Goal: Task Accomplishment & Management: Manage account settings

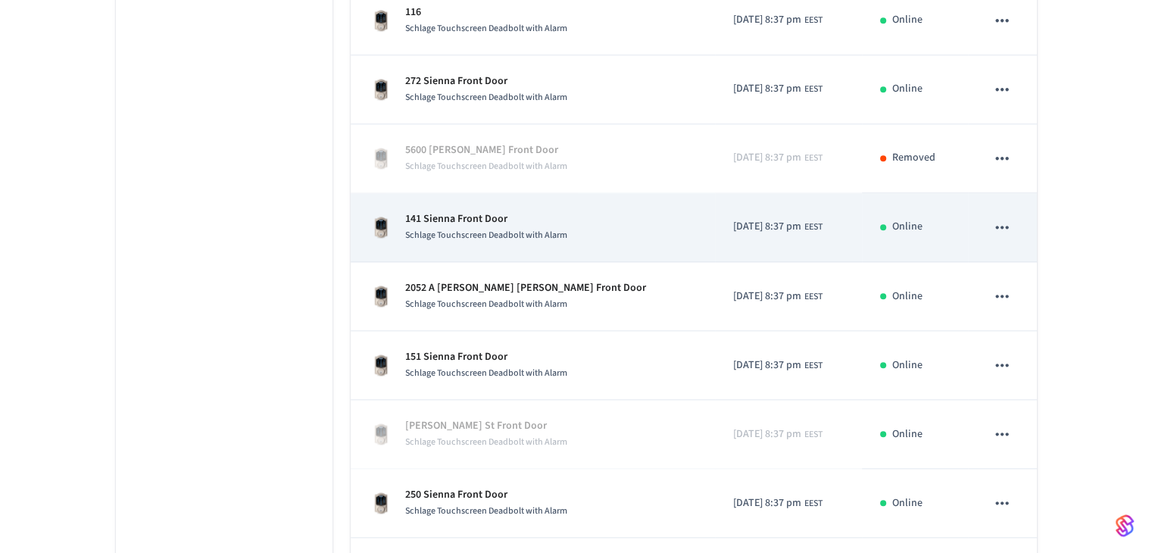
scroll to position [1551, 0]
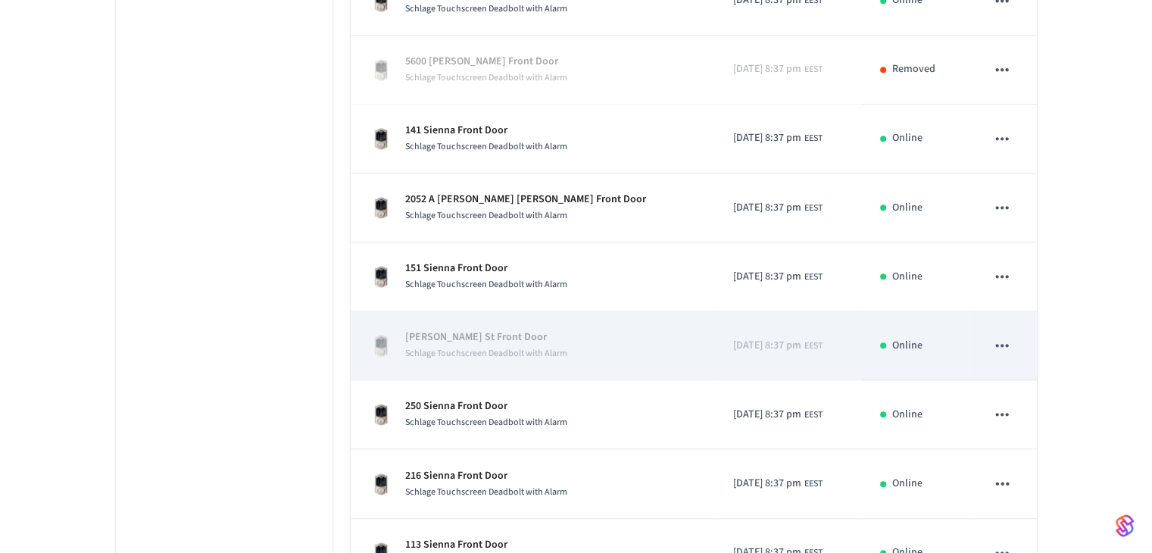
click at [448, 330] on p "[PERSON_NAME] St Front Door" at bounding box center [486, 337] width 162 height 16
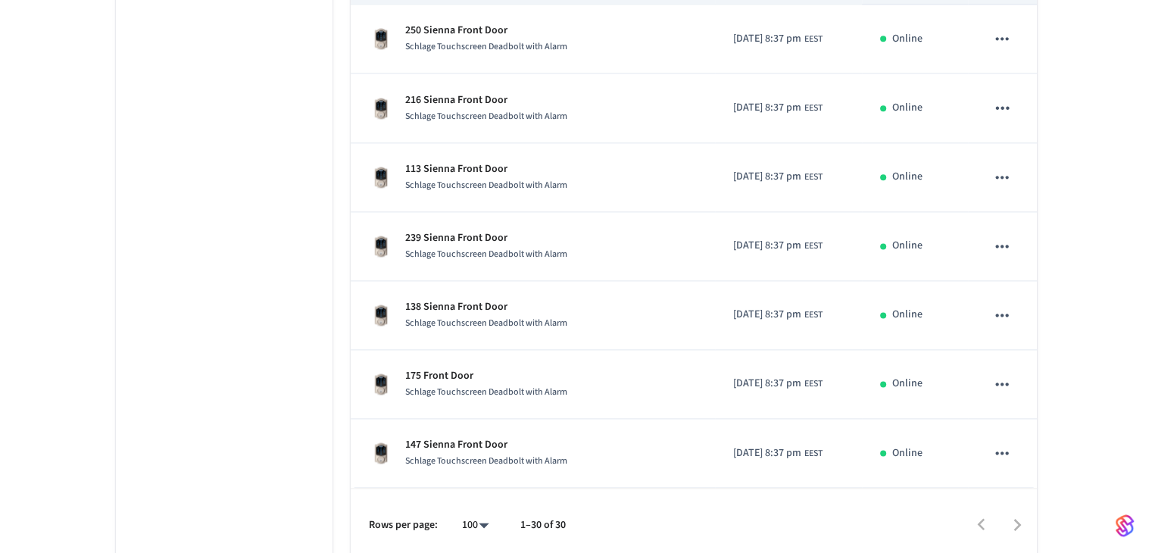
scroll to position [1929, 0]
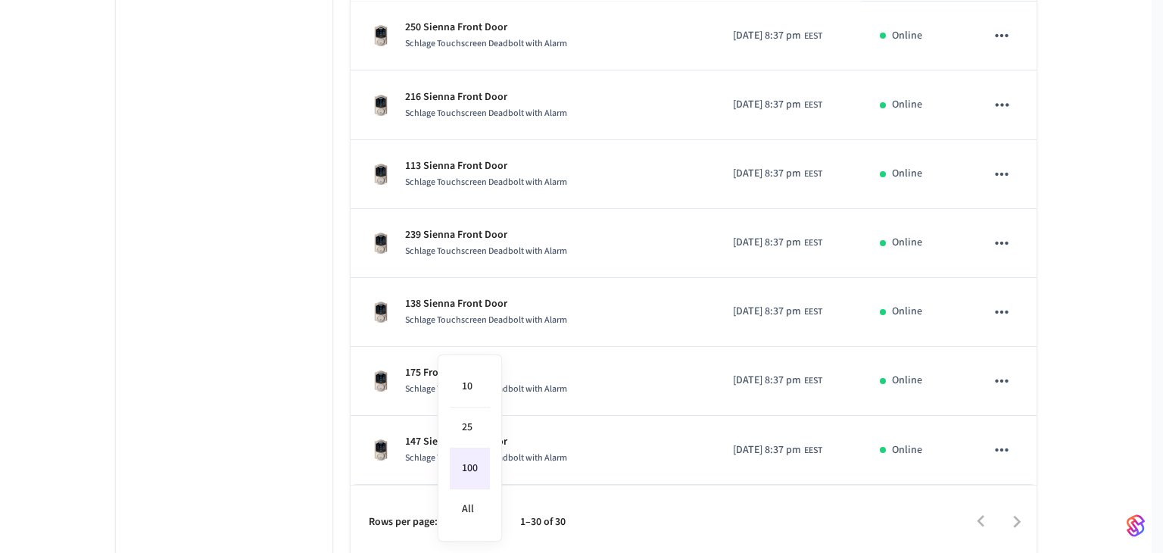
click at [476, 471] on li "100" at bounding box center [470, 468] width 40 height 41
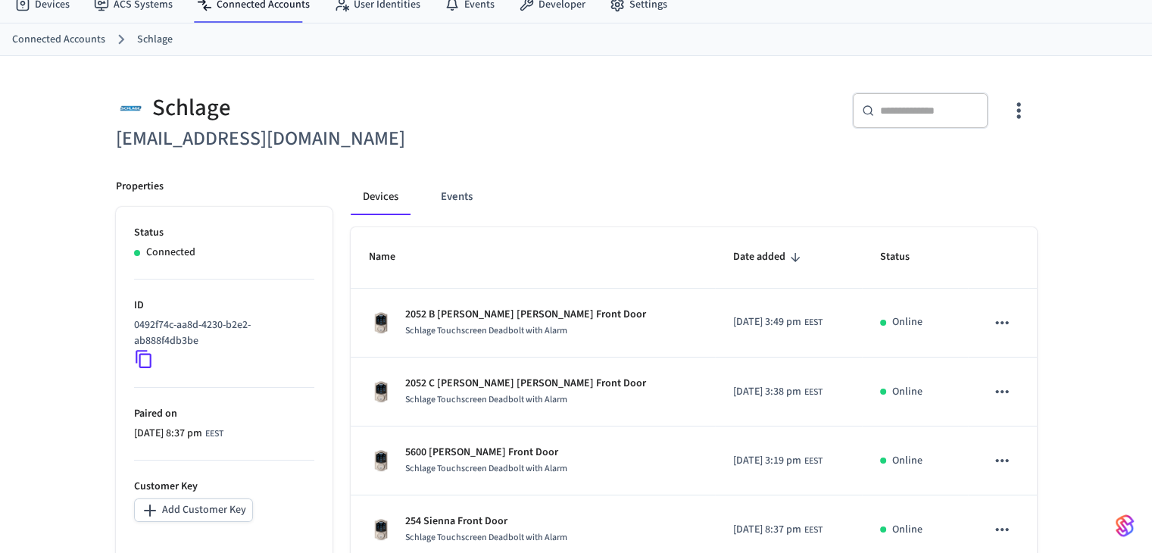
scroll to position [0, 0]
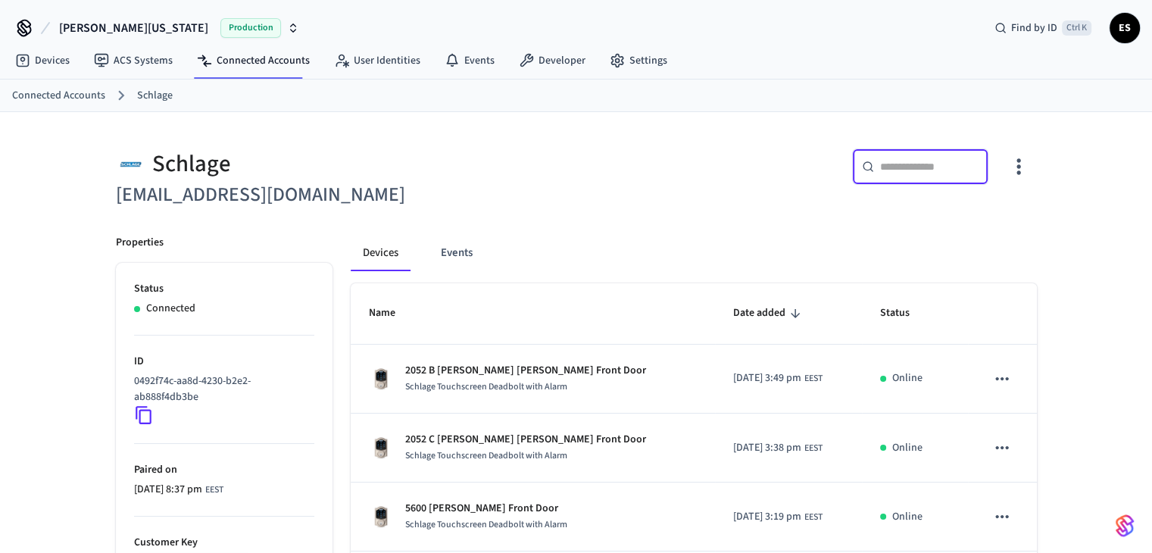
click at [894, 167] on input "text" at bounding box center [929, 166] width 98 height 15
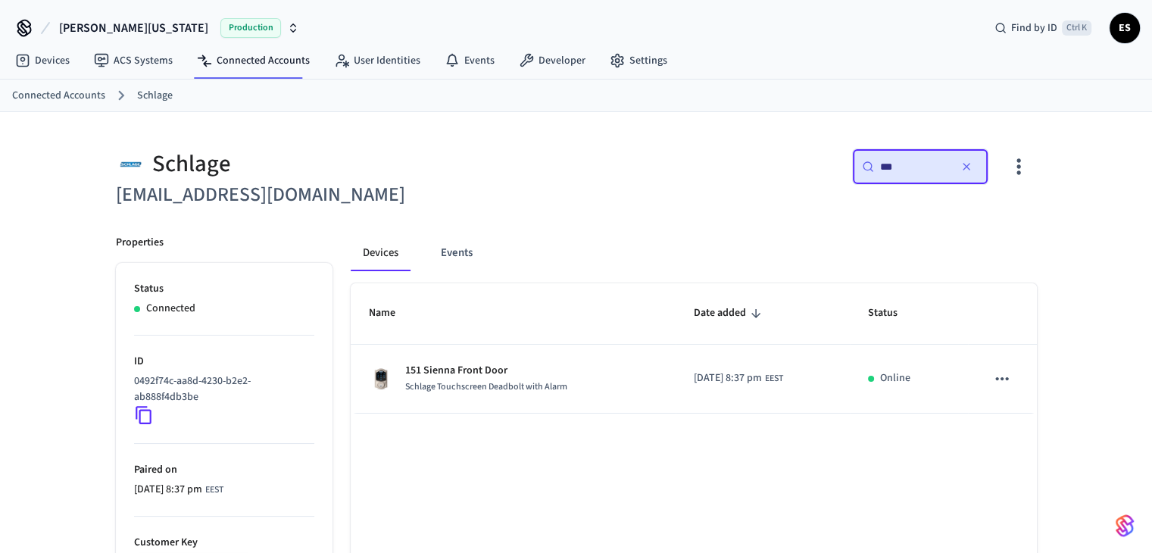
type input "***"
click at [969, 167] on icon "button" at bounding box center [966, 167] width 12 height 12
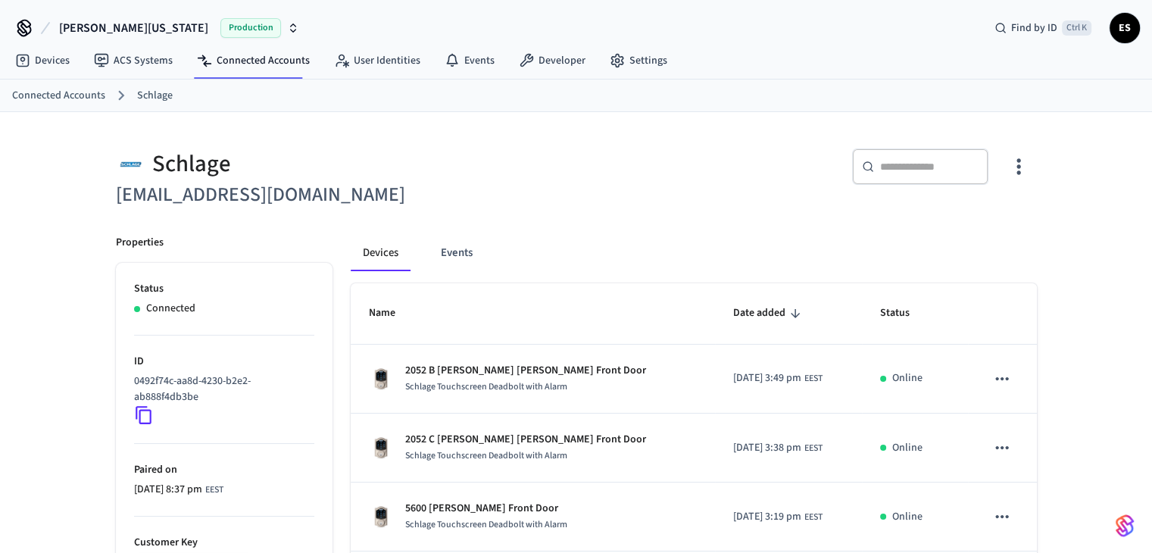
click at [918, 174] on div "​ ​" at bounding box center [920, 166] width 136 height 36
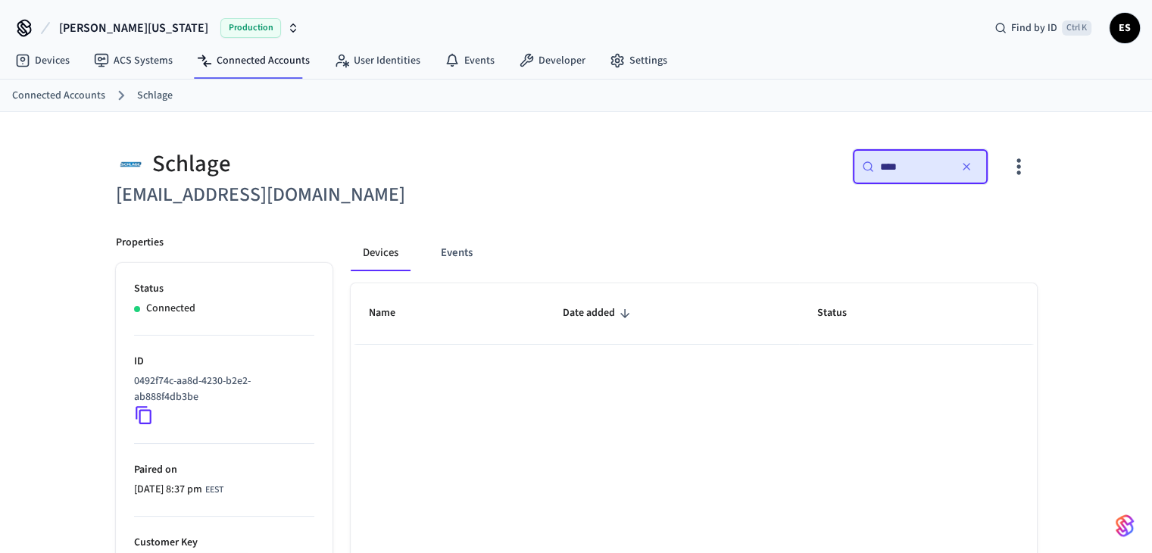
type input "****"
click at [969, 166] on icon "button" at bounding box center [966, 167] width 12 height 12
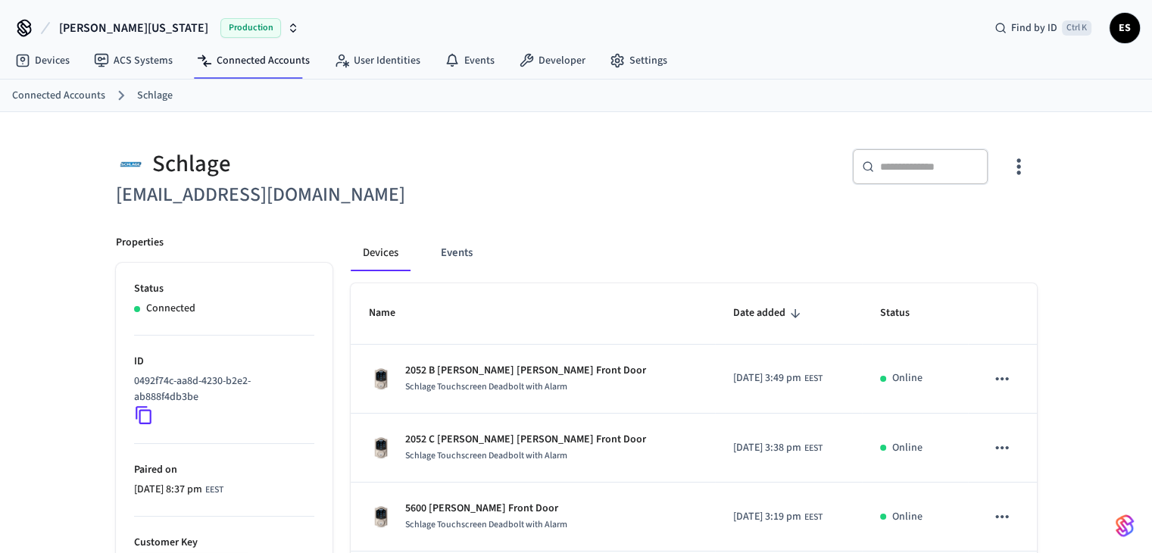
click at [1020, 177] on icon "button" at bounding box center [1017, 165] width 23 height 23
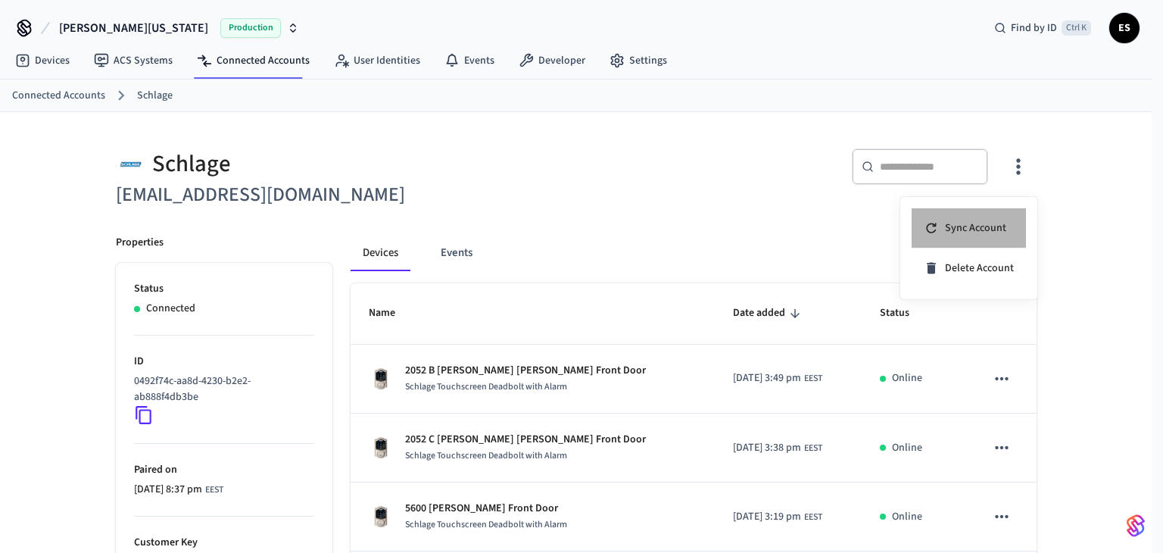
click at [975, 233] on span "Sync Account" at bounding box center [975, 227] width 61 height 15
click at [725, 226] on div at bounding box center [581, 276] width 1163 height 553
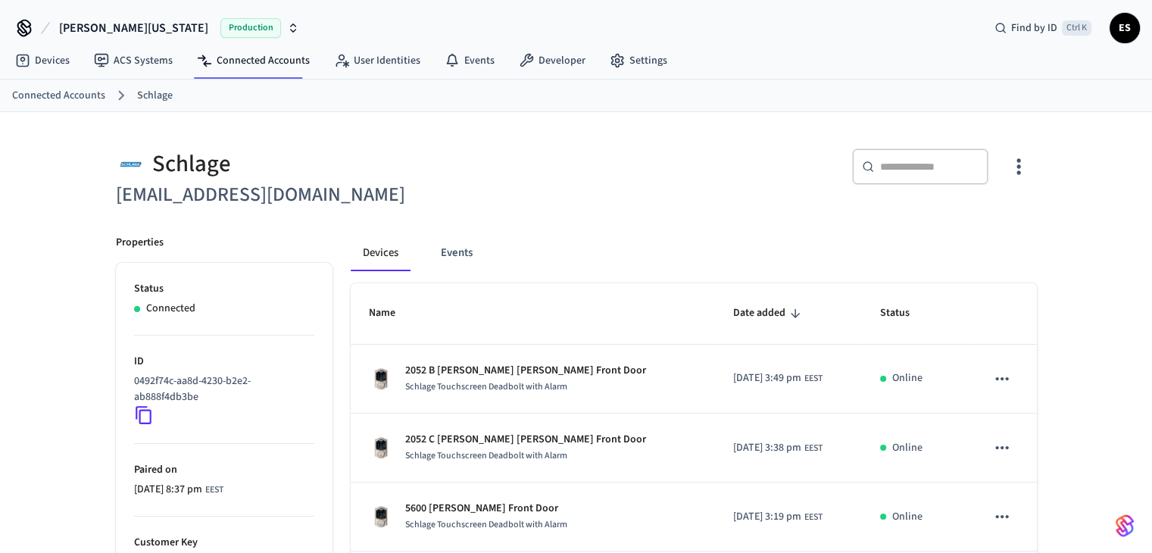
click at [934, 167] on input "text" at bounding box center [929, 166] width 98 height 15
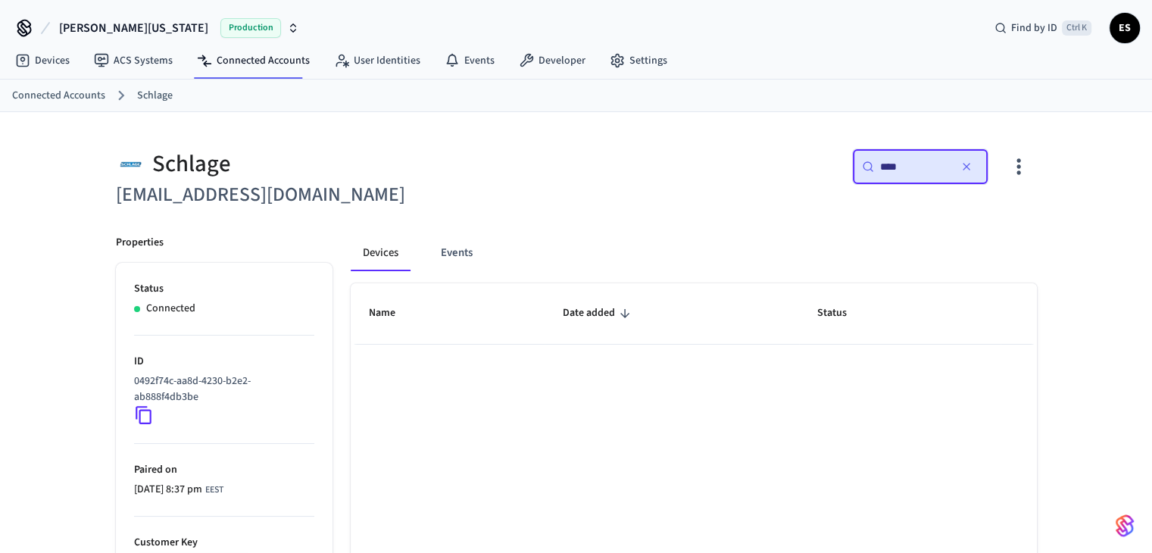
type input "****"
click at [967, 165] on icon "button" at bounding box center [966, 167] width 6 height 6
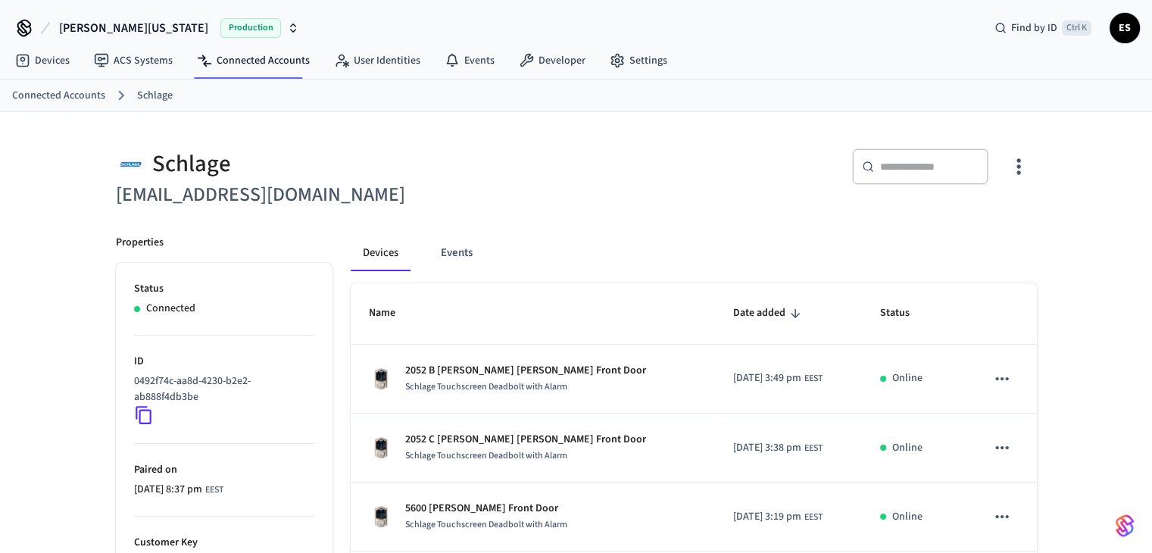
click at [151, 95] on link "Schlage" at bounding box center [155, 96] width 36 height 16
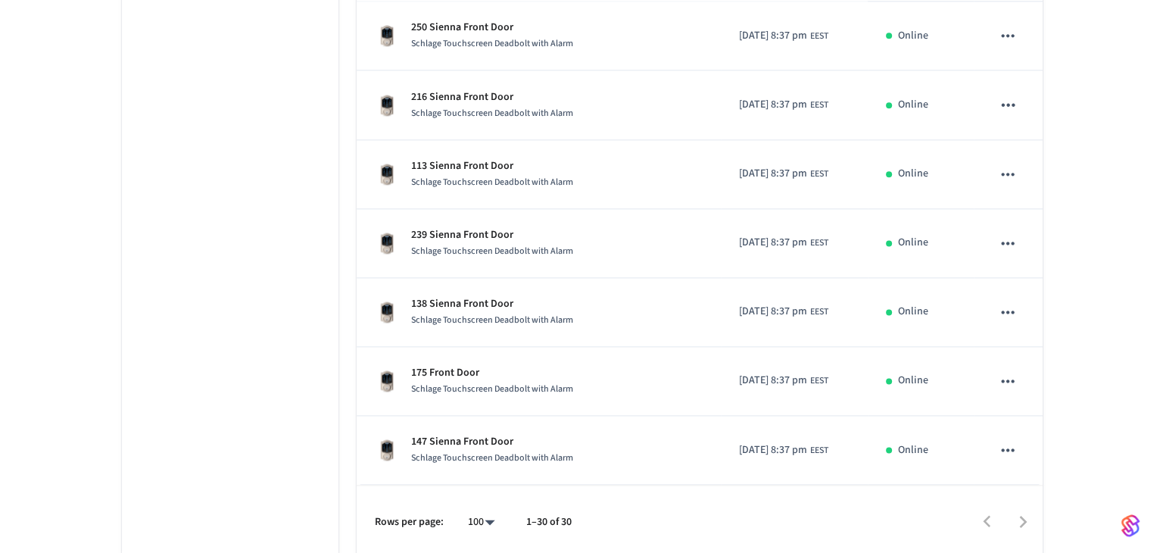
scroll to position [1929, 0]
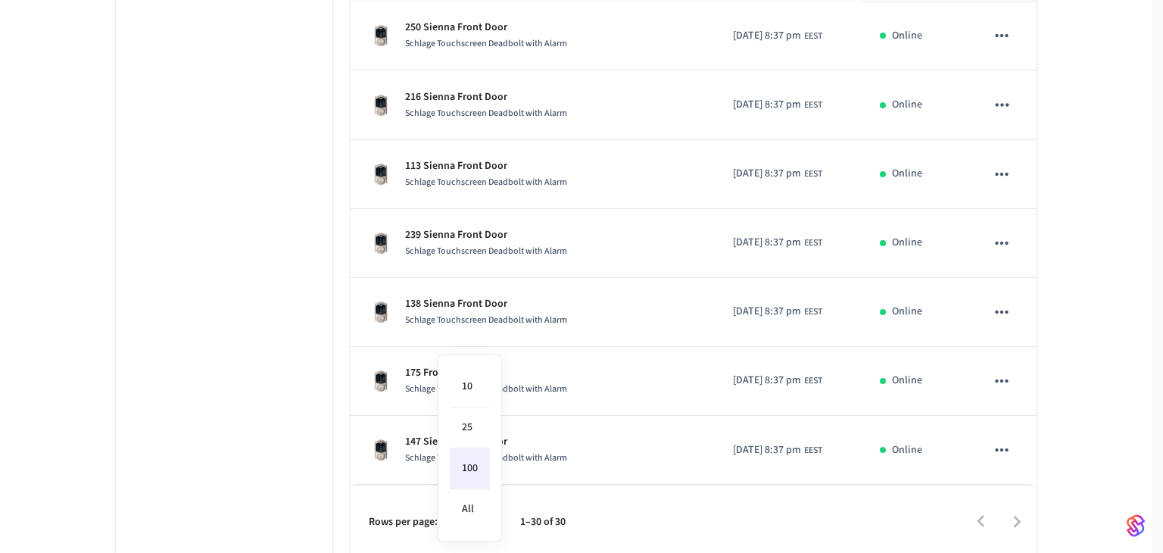
click at [465, 385] on li "10" at bounding box center [470, 387] width 40 height 41
type input "**"
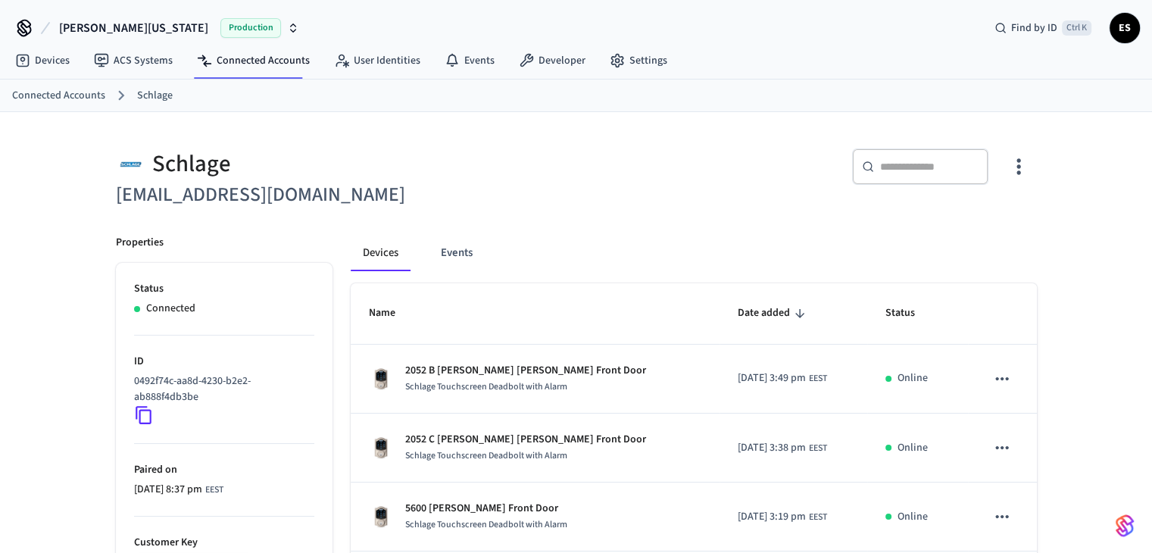
scroll to position [0, 0]
click at [892, 167] on input "text" at bounding box center [929, 166] width 98 height 15
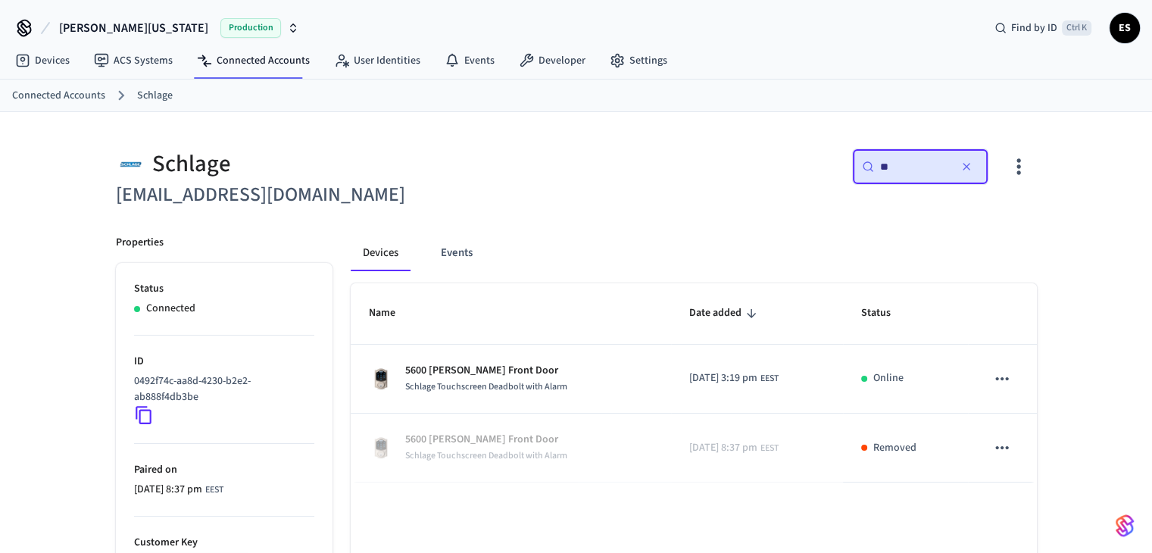
type input "*"
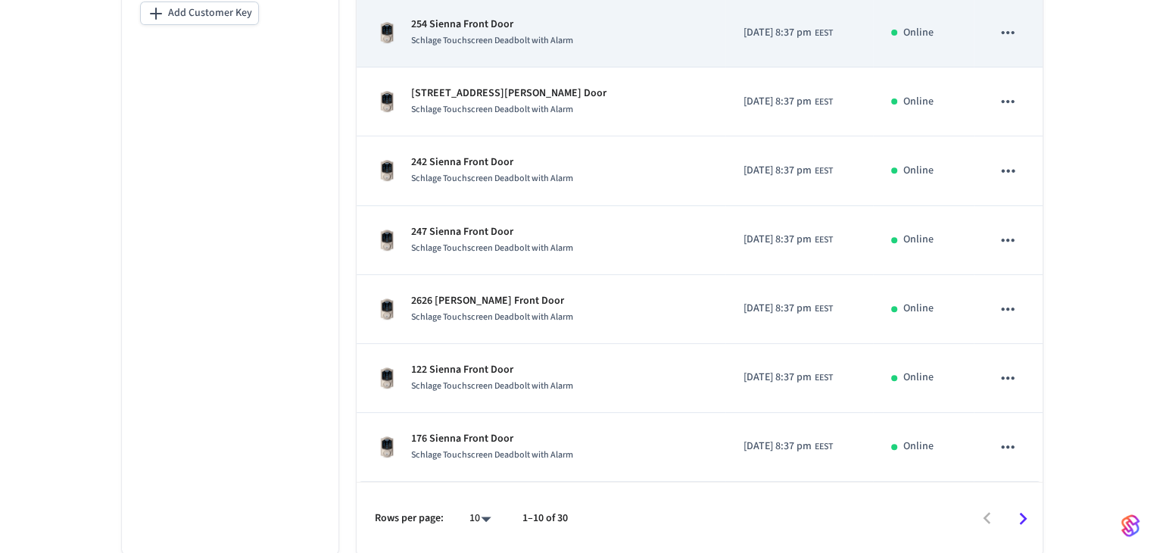
scroll to position [554, 0]
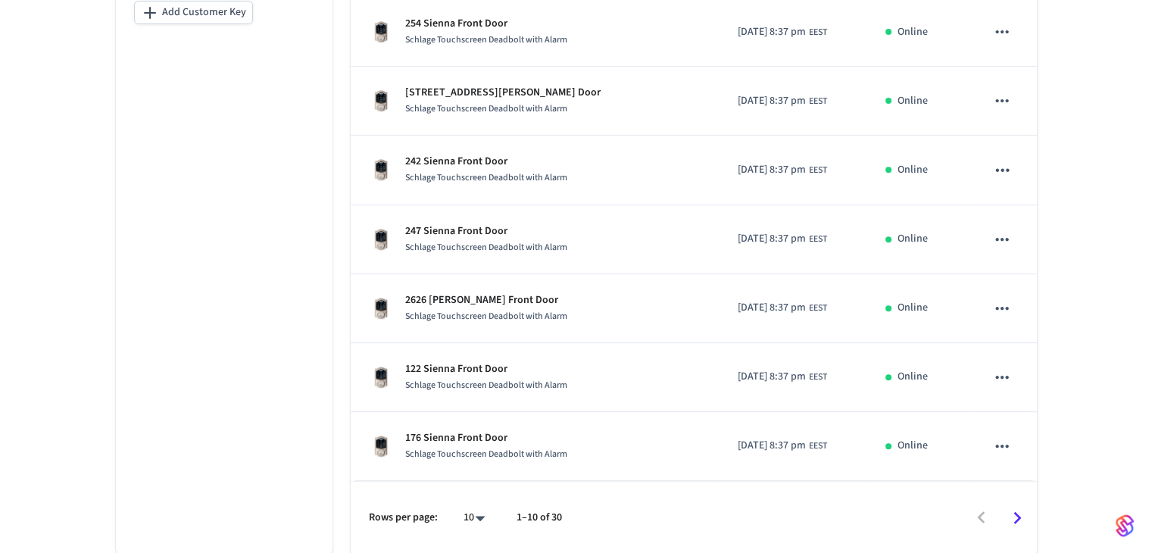
click at [484, 513] on body "[PERSON_NAME] [US_STATE] Production Find by ID Ctrl K ES Devices ACS Systems Co…" at bounding box center [576, 0] width 1152 height 1108
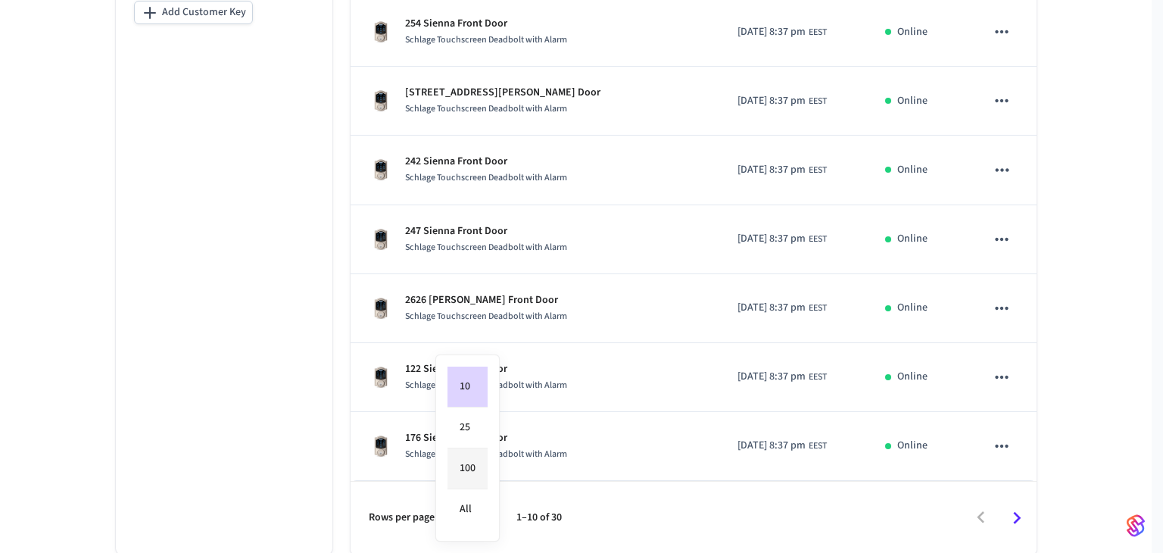
click at [479, 470] on li "100" at bounding box center [468, 468] width 40 height 41
type input "***"
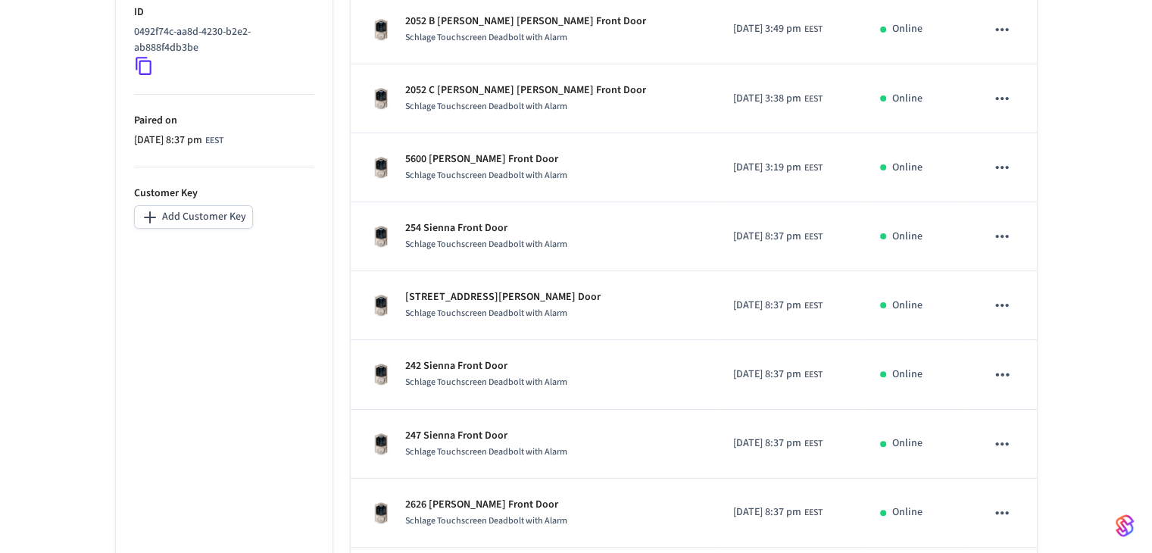
scroll to position [339, 0]
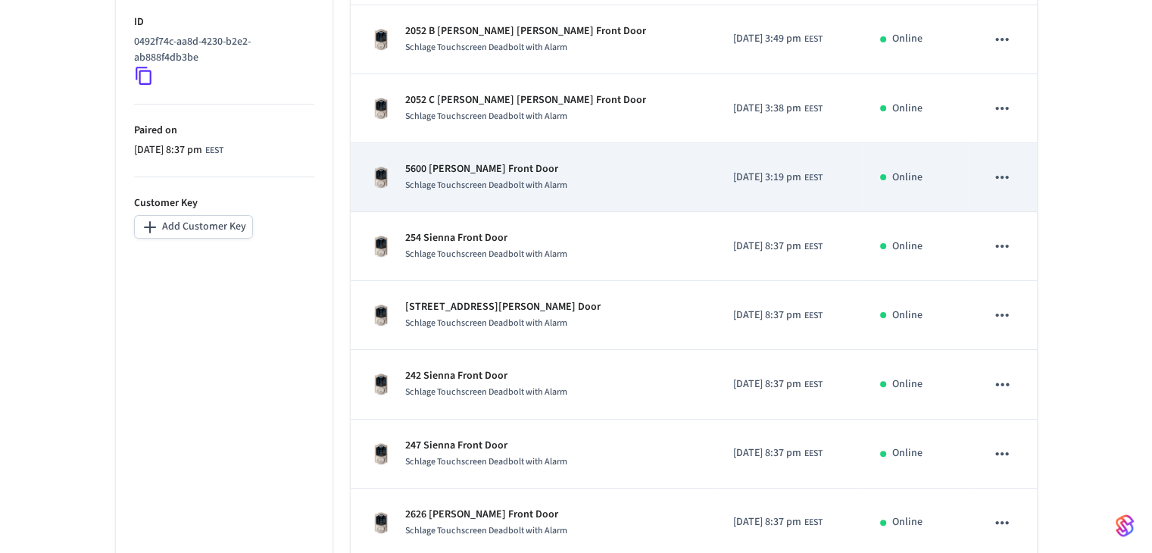
click at [448, 168] on p "5600 [PERSON_NAME] Front Door" at bounding box center [486, 169] width 162 height 16
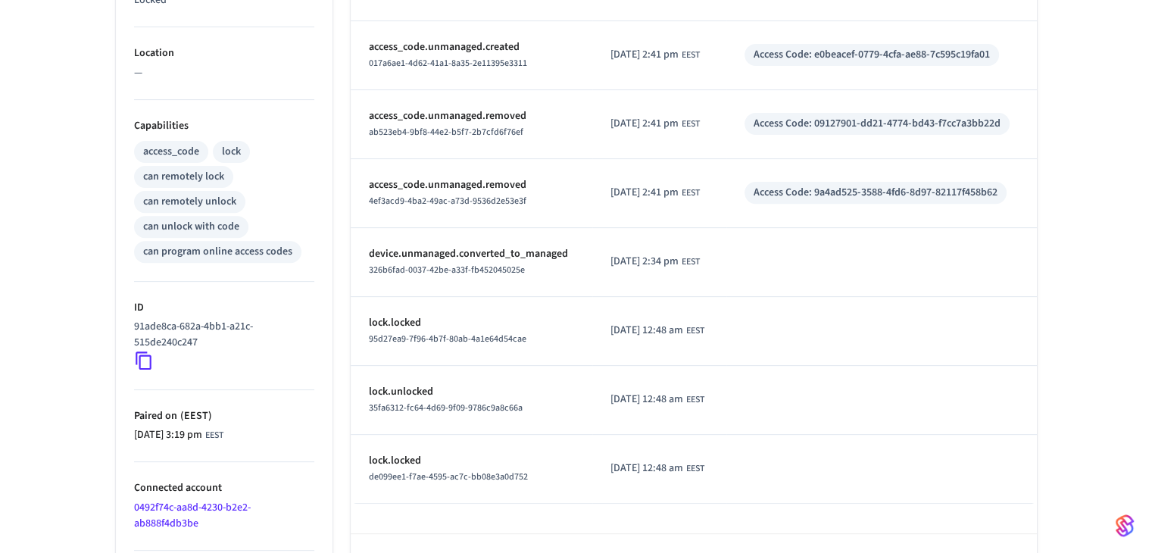
scroll to position [530, 0]
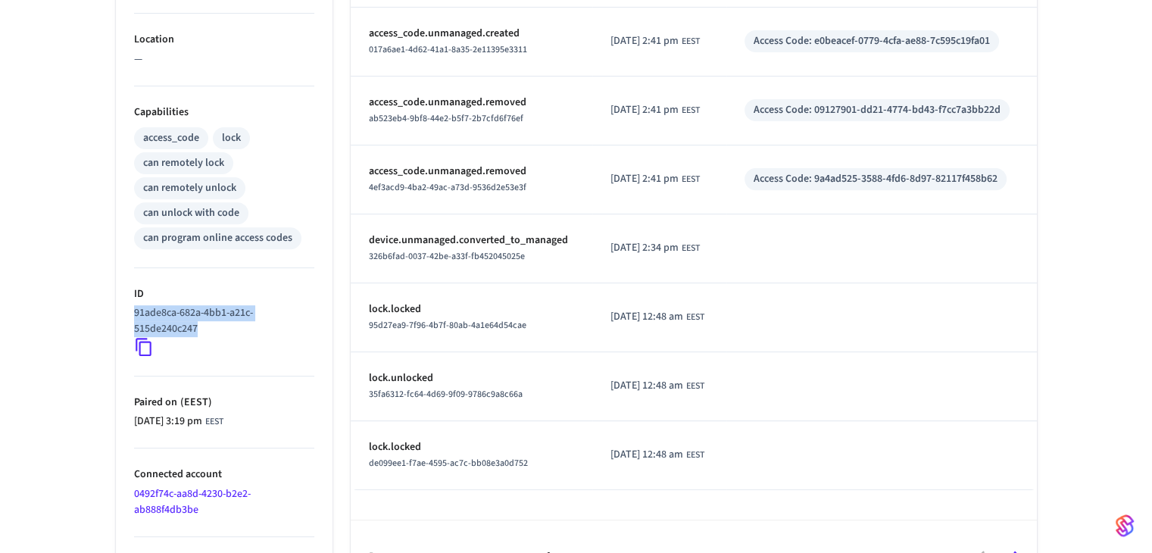
drag, startPoint x: 204, startPoint y: 328, endPoint x: 128, endPoint y: 314, distance: 77.7
click at [128, 314] on ul "Type Schlage Status Online Battery 90% Lock Status Locked Location — Capabiliti…" at bounding box center [224, 156] width 217 height 874
copy p "91ade8ca-682a-4bb1-a21c-515de240c247"
click at [45, 229] on div "5600 [PERSON_NAME] Front Door ​ ​ Properties Type Schlage Status Online Battery…" at bounding box center [576, 87] width 1152 height 1011
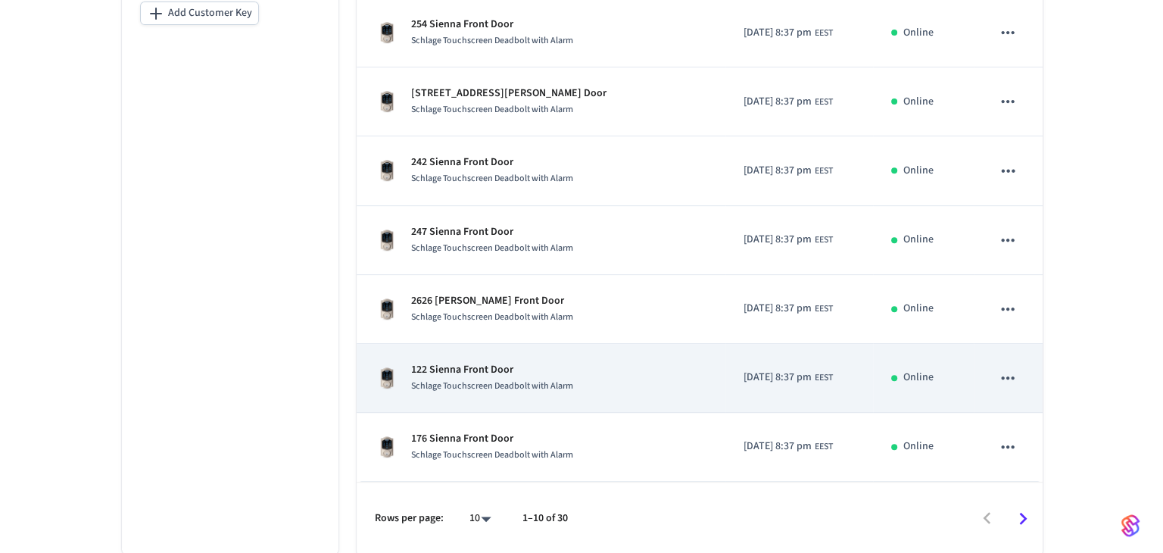
scroll to position [554, 0]
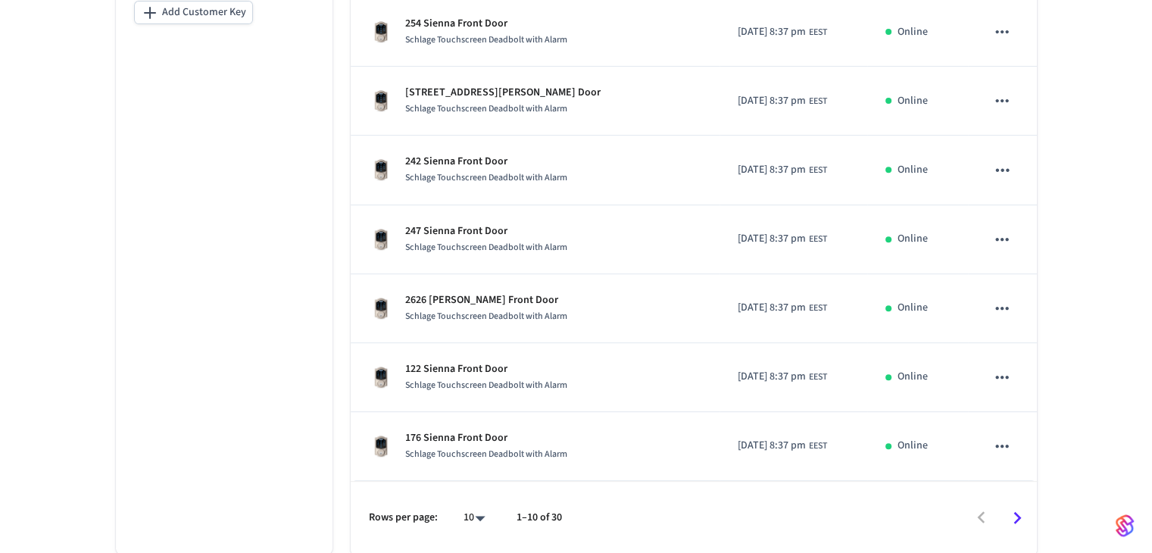
click at [483, 514] on body "[PERSON_NAME] [US_STATE] Production Find by ID Ctrl K ES Devices ACS Systems Co…" at bounding box center [576, 0] width 1152 height 1108
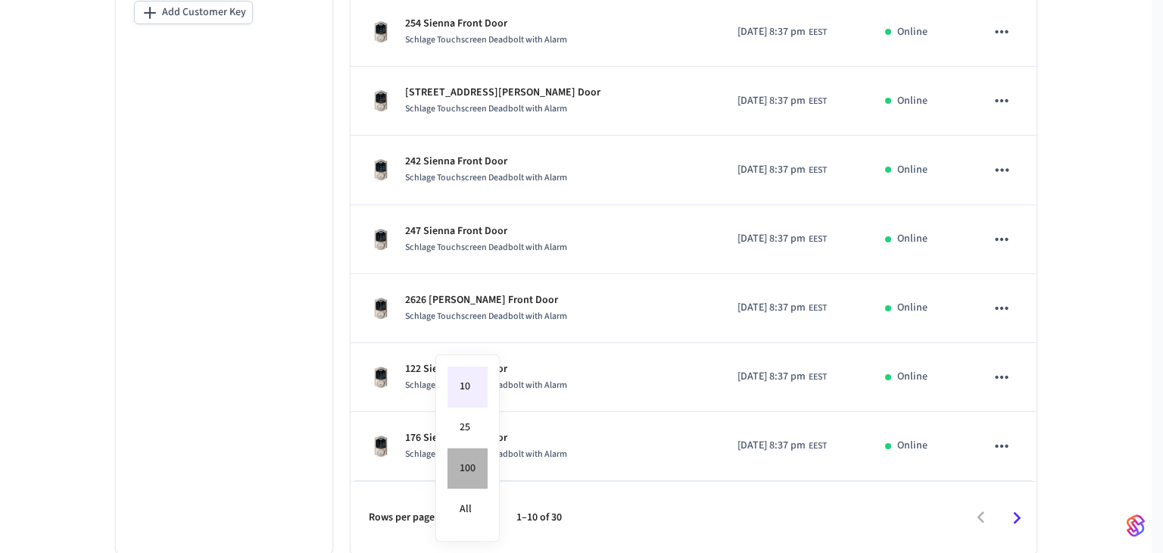
click at [469, 462] on li "100" at bounding box center [468, 468] width 40 height 41
type input "***"
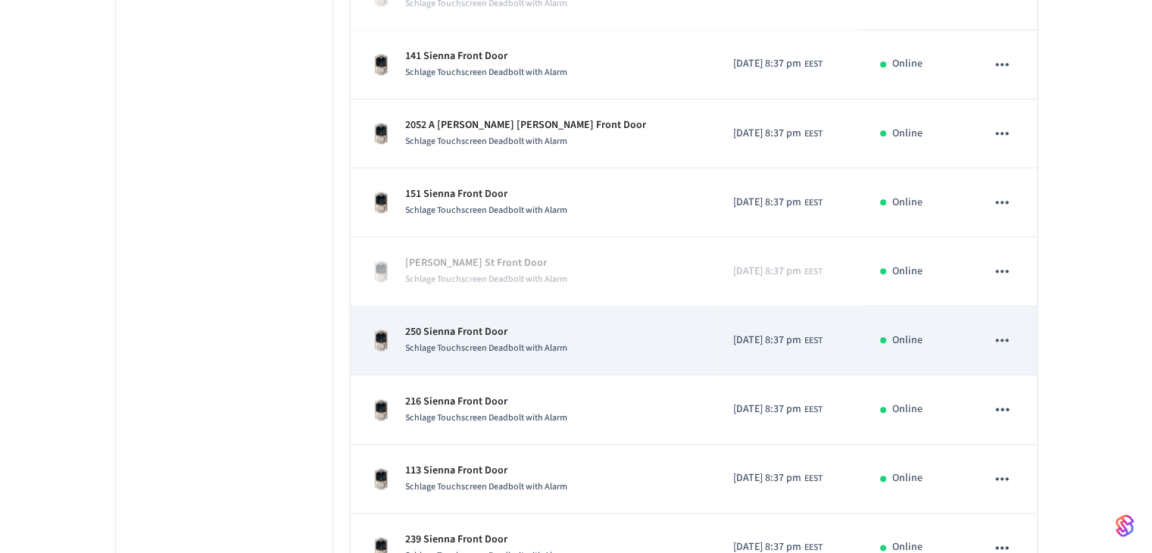
scroll to position [1627, 0]
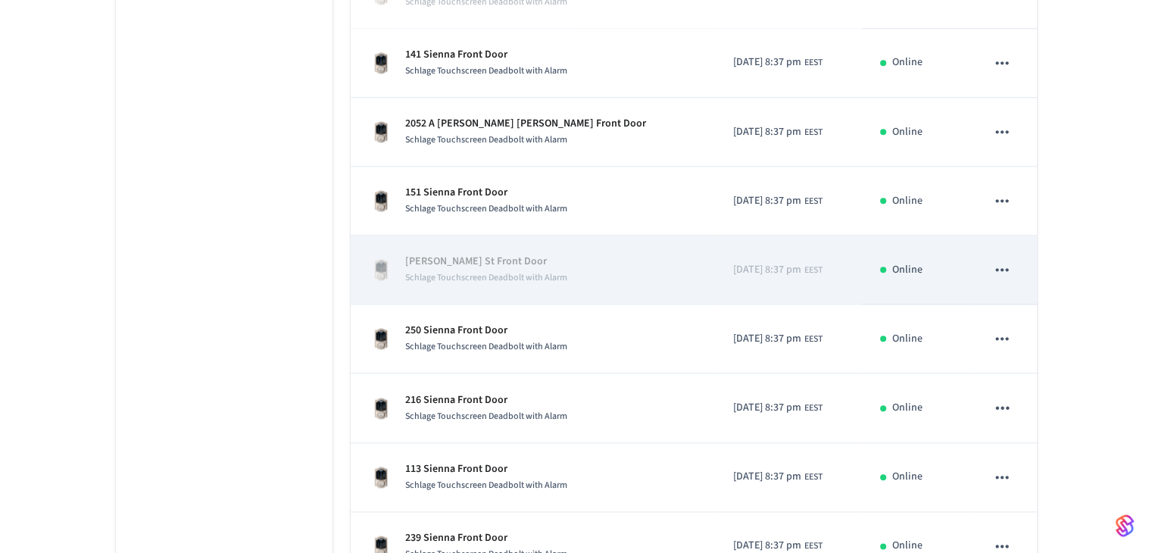
click at [1004, 264] on icon "sticky table" at bounding box center [1002, 270] width 20 height 20
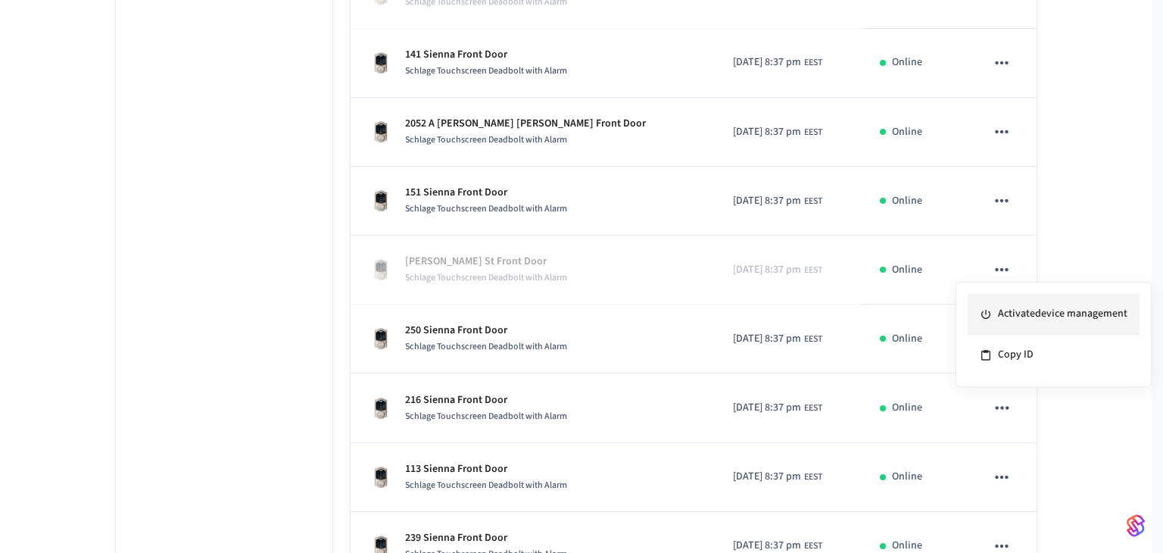
click at [1026, 317] on li "Activate device management" at bounding box center [1054, 314] width 172 height 41
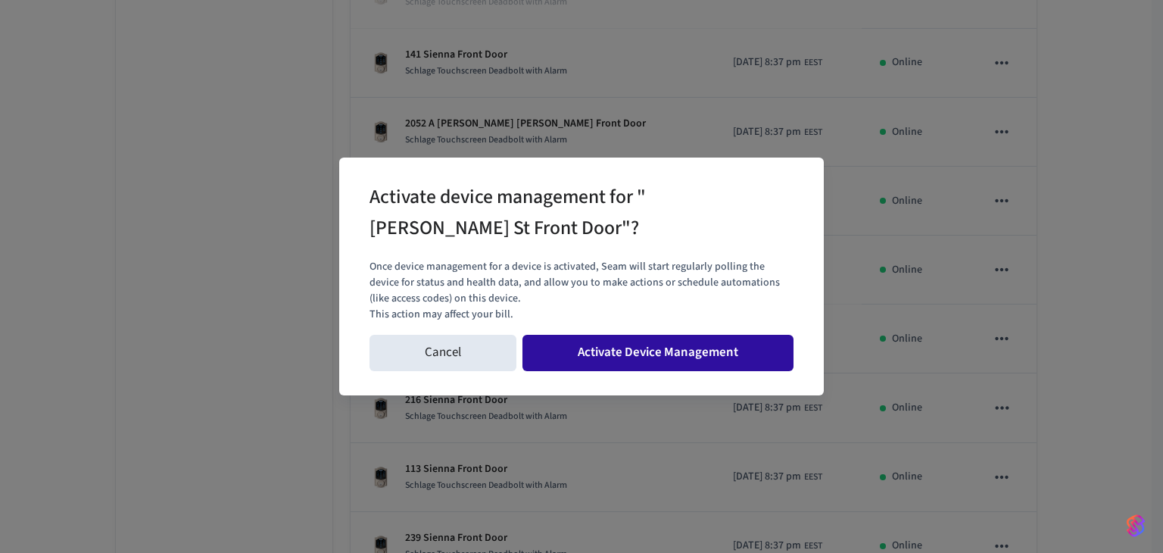
drag, startPoint x: 732, startPoint y: 364, endPoint x: 722, endPoint y: 358, distance: 10.9
click at [731, 363] on button "Activate Device Management" at bounding box center [658, 353] width 271 height 36
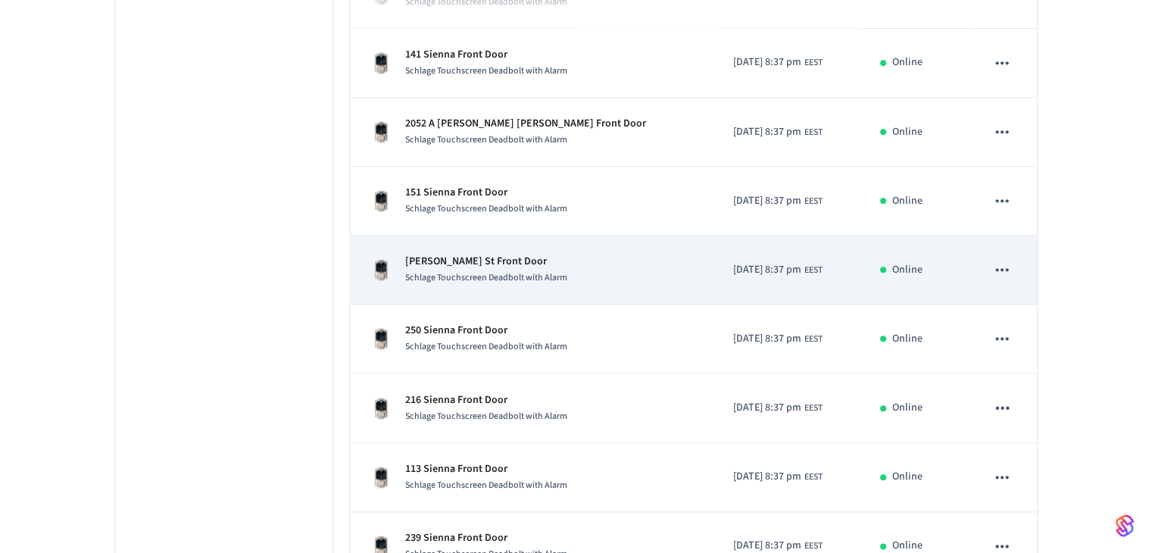
click at [470, 256] on p "[PERSON_NAME] St Front Door" at bounding box center [486, 262] width 162 height 16
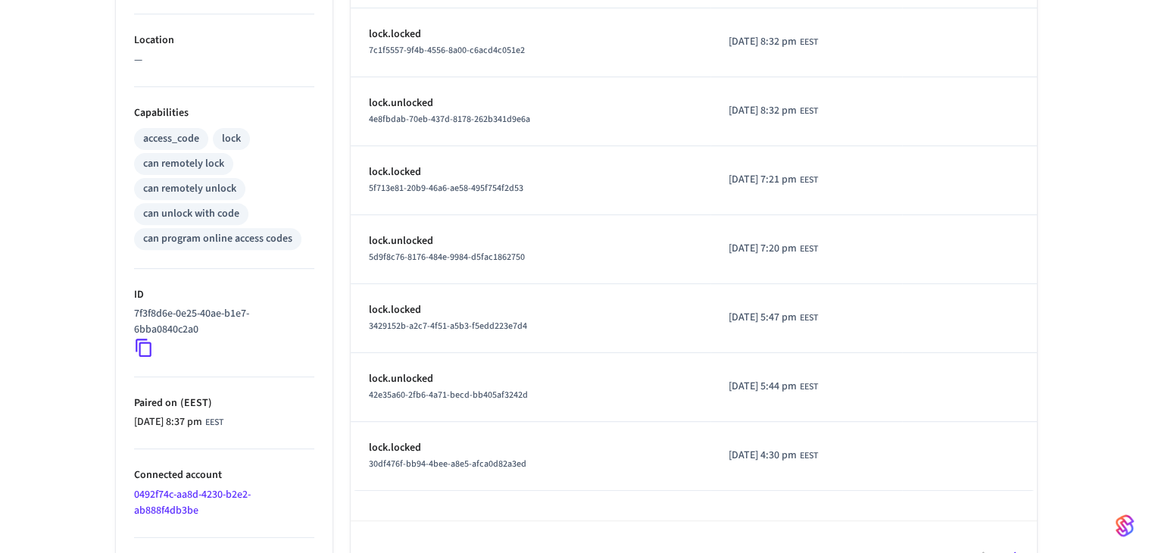
scroll to position [530, 0]
drag, startPoint x: 205, startPoint y: 328, endPoint x: 130, endPoint y: 314, distance: 76.2
click at [130, 314] on ul "Type Schlage Status Online Battery 37% Lock Status Locked Location — Capabiliti…" at bounding box center [224, 156] width 217 height 874
copy p "7f3f8d6e-0e25-40ae-b1e7-6bba0840c2a0"
